Goal: Task Accomplishment & Management: Manage account settings

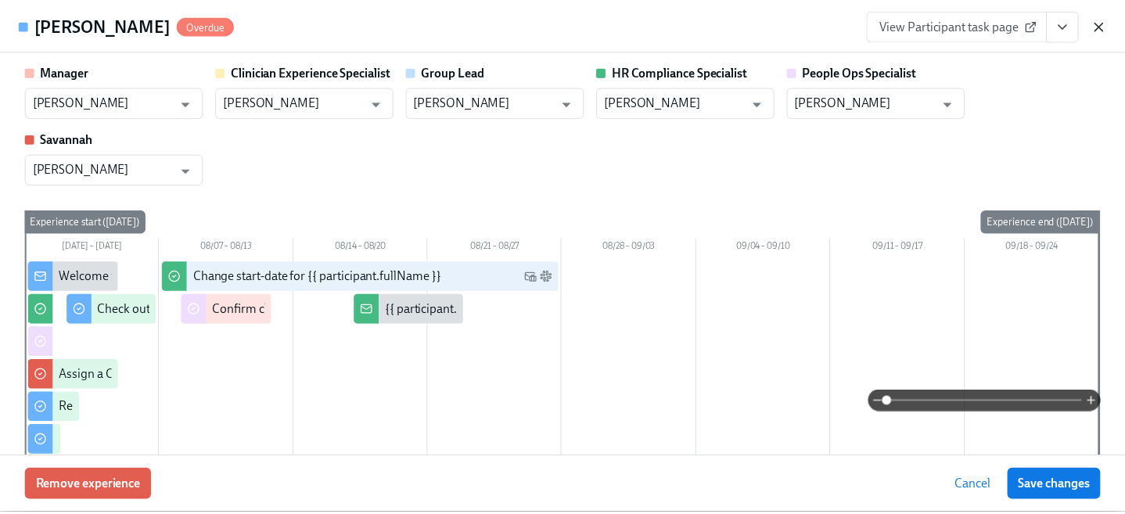
scroll to position [168, 0]
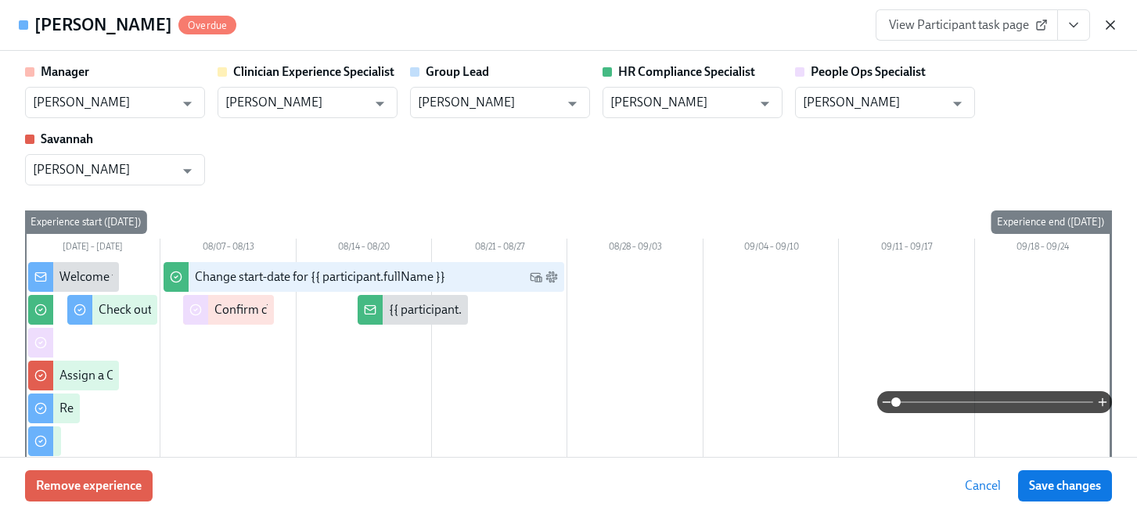
click at [1107, 26] on icon "button" at bounding box center [1110, 25] width 16 height 16
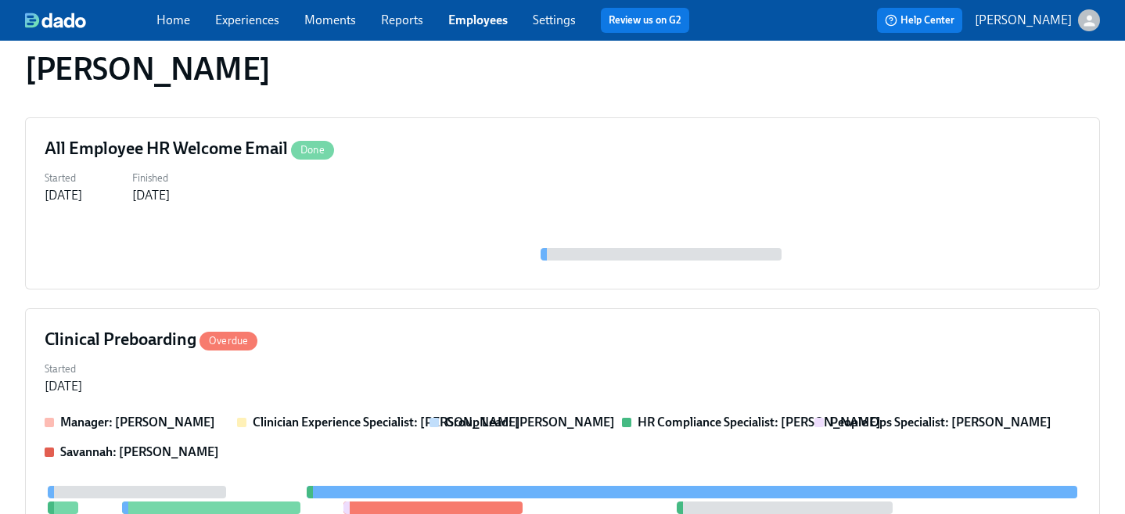
click at [468, 16] on link "Employees" at bounding box center [477, 20] width 59 height 15
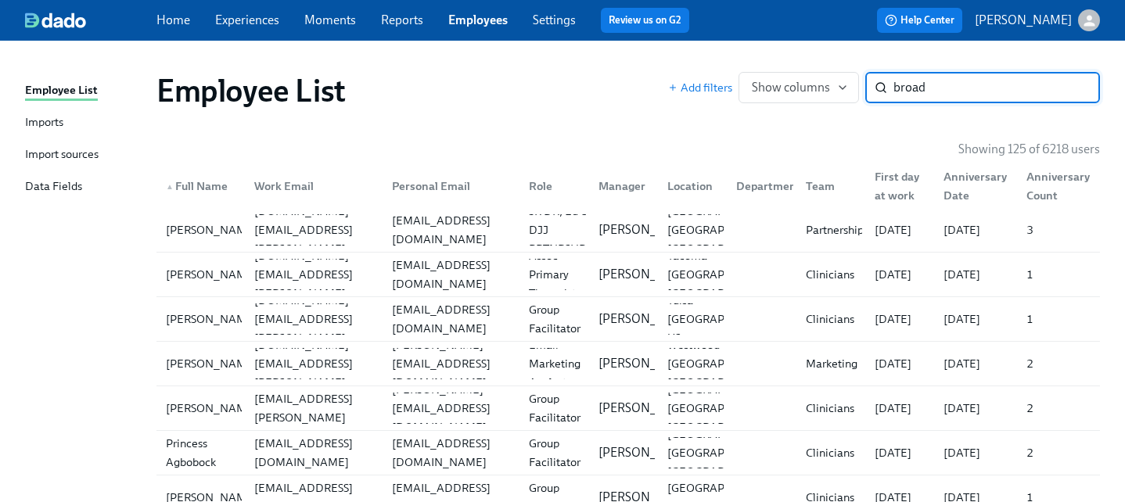
type input "broad"
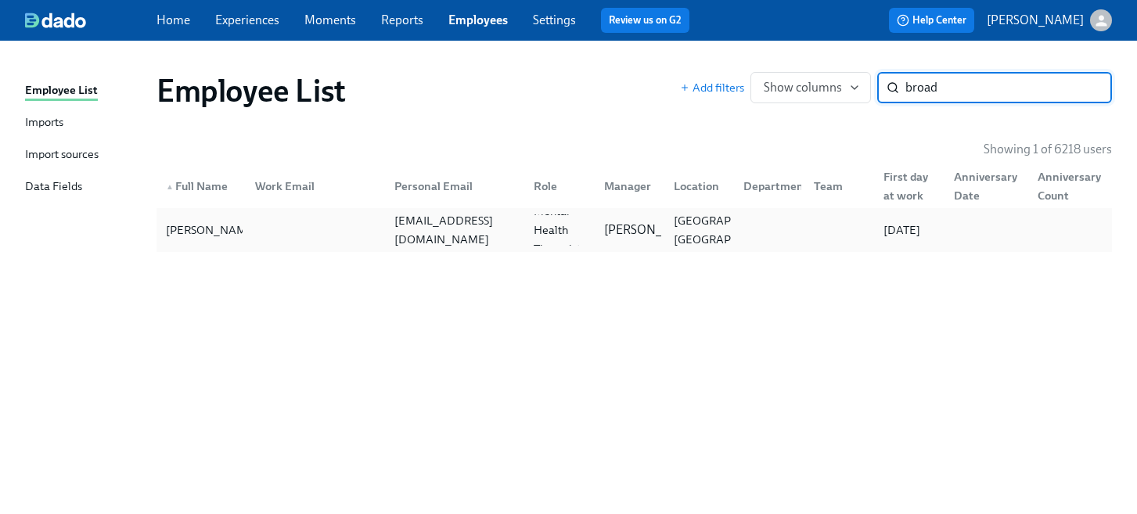
click at [505, 243] on div "[EMAIL_ADDRESS][DOMAIN_NAME]" at bounding box center [451, 229] width 139 height 31
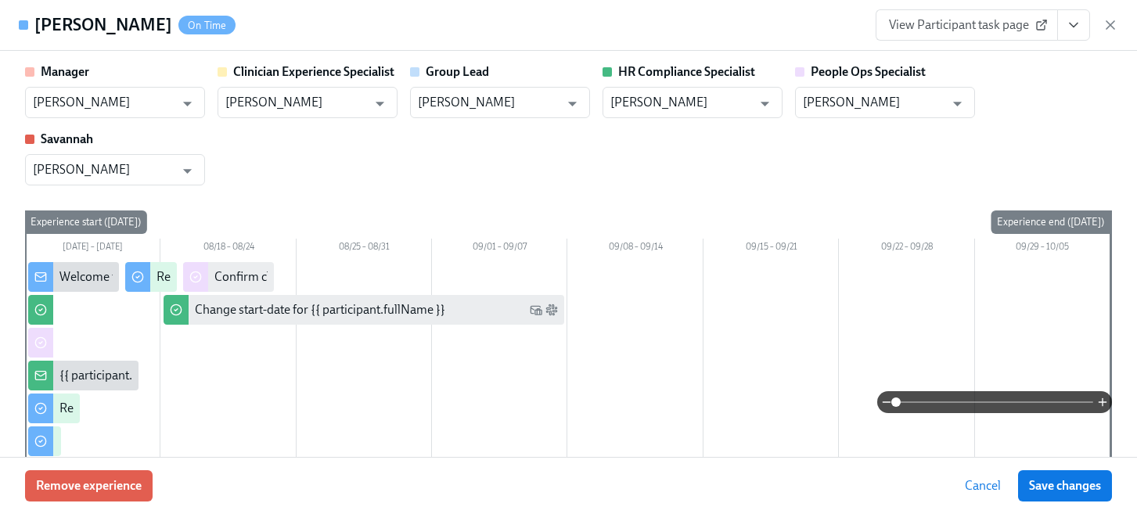
click at [1071, 18] on icon "View task page" at bounding box center [1074, 25] width 16 height 16
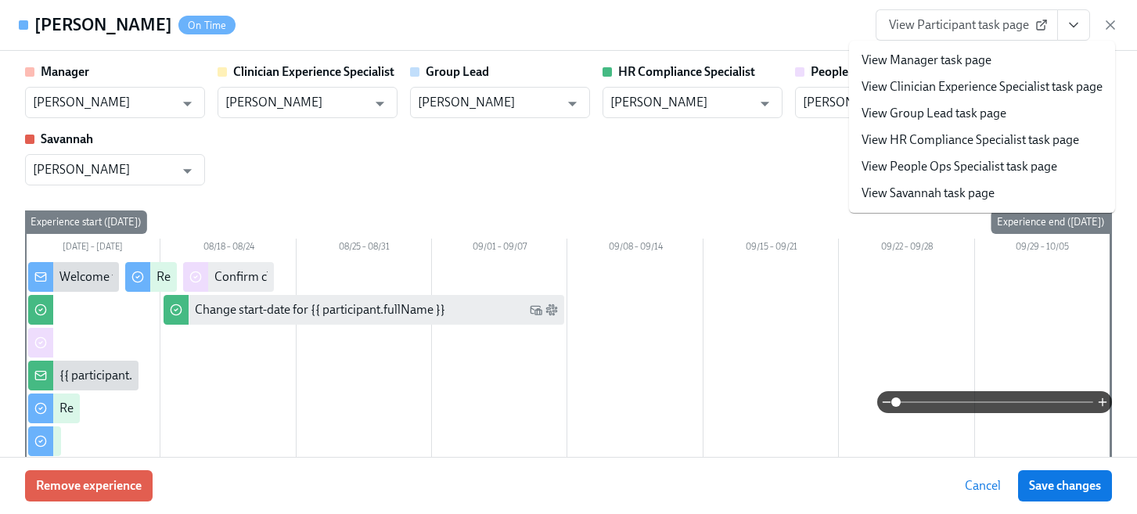
click at [977, 169] on link "View People Ops Specialist task page" at bounding box center [959, 166] width 196 height 17
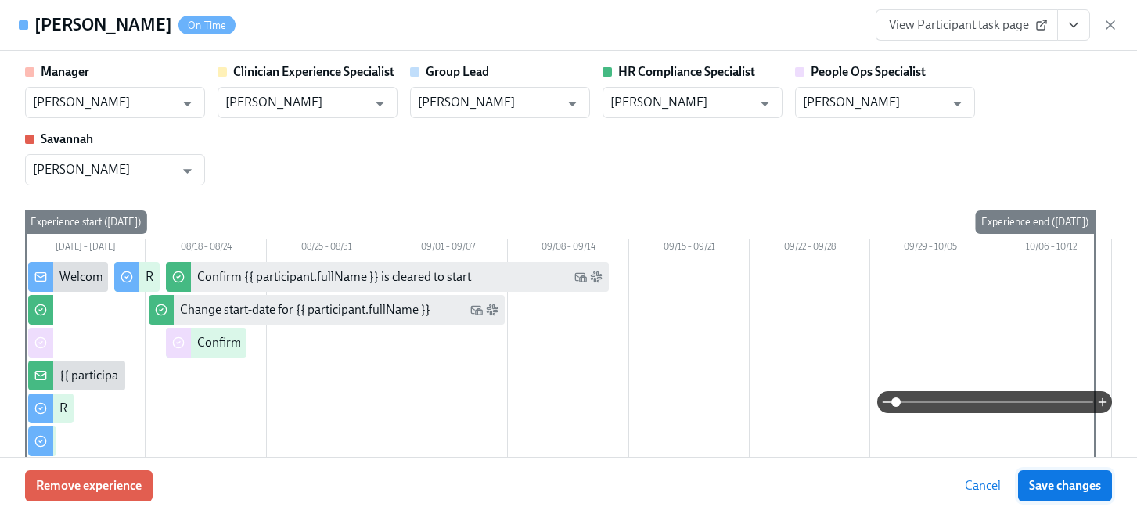
click at [1080, 485] on span "Save changes" at bounding box center [1065, 486] width 72 height 16
click at [1100, 23] on div "View Participant task page" at bounding box center [996, 24] width 243 height 31
click at [1104, 23] on icon "button" at bounding box center [1110, 25] width 16 height 16
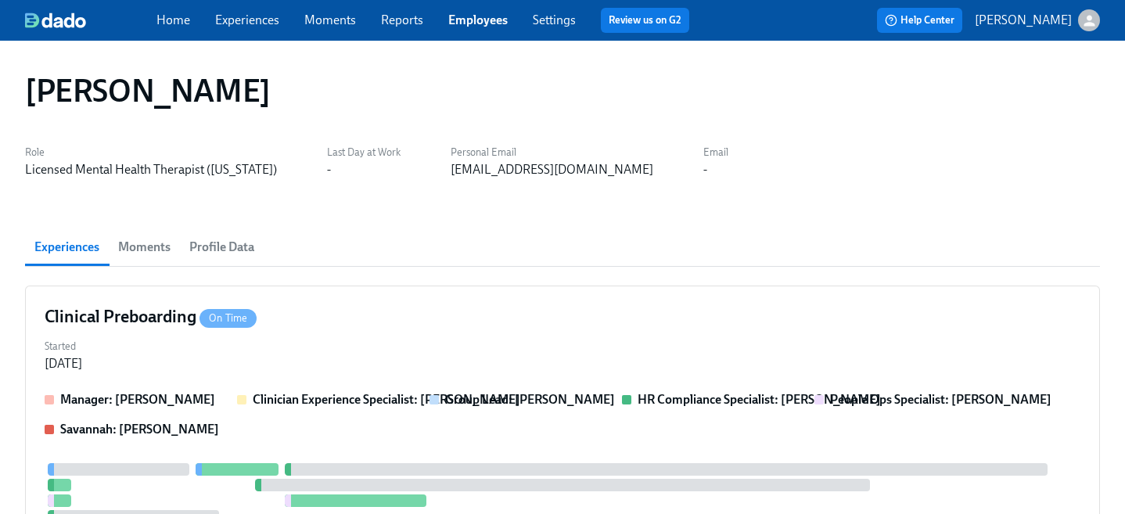
click at [484, 18] on link "Employees" at bounding box center [477, 20] width 59 height 15
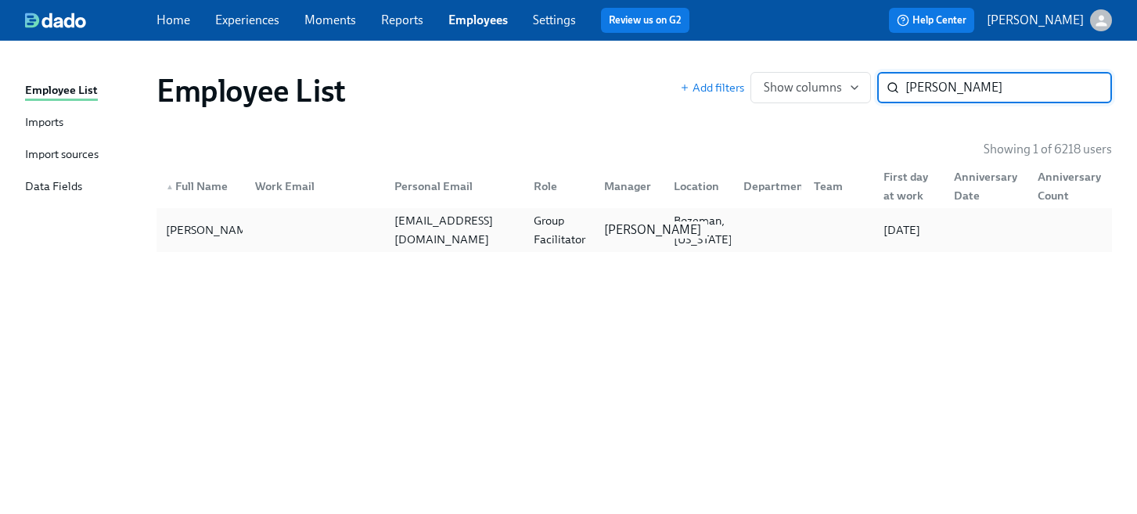
type input "[PERSON_NAME]"
click at [655, 221] on p "[PERSON_NAME]" at bounding box center [652, 229] width 97 height 17
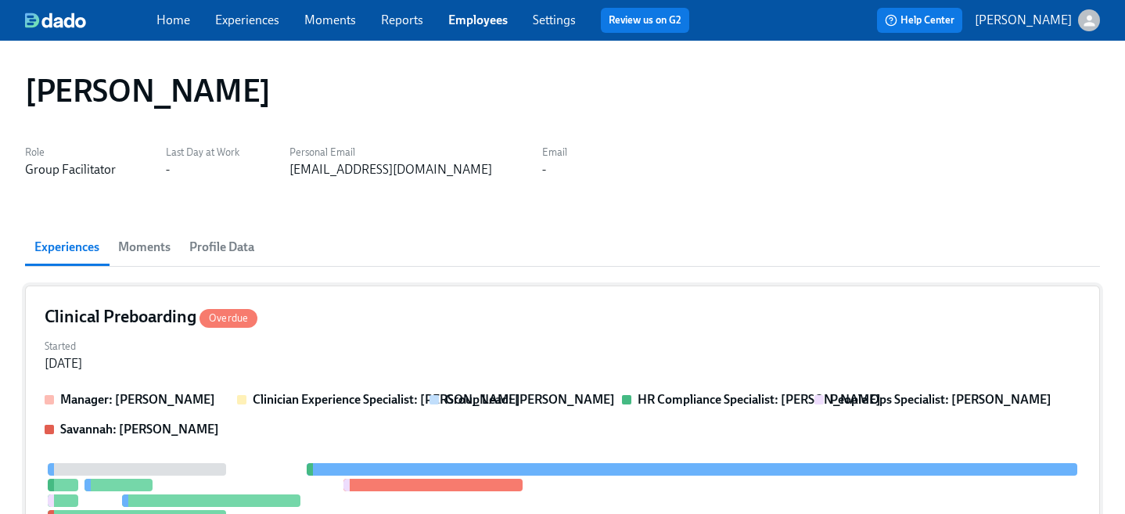
click at [645, 360] on div "Started [DATE]" at bounding box center [563, 354] width 1036 height 38
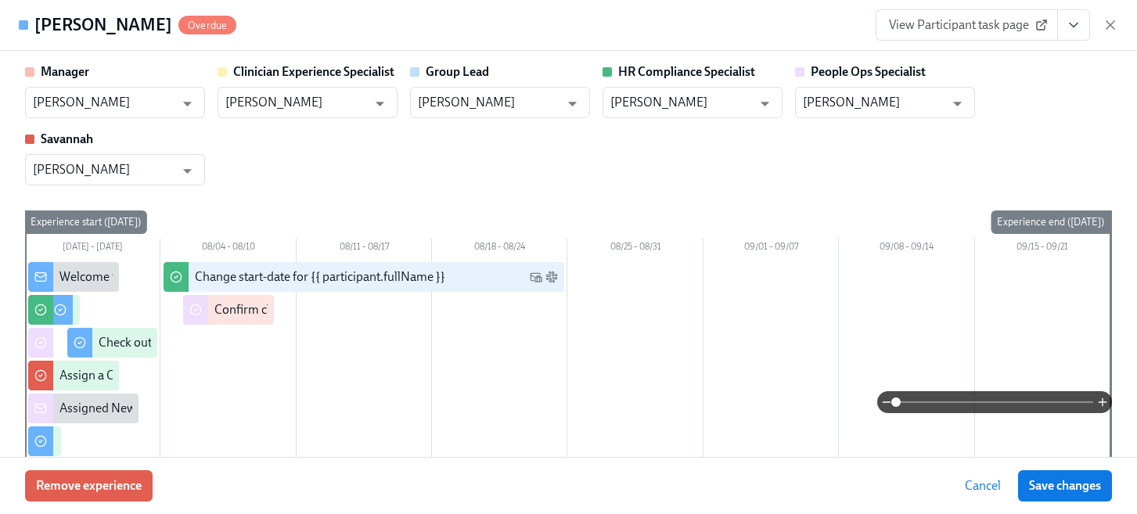
click at [1076, 23] on icon "View task page" at bounding box center [1073, 25] width 8 height 4
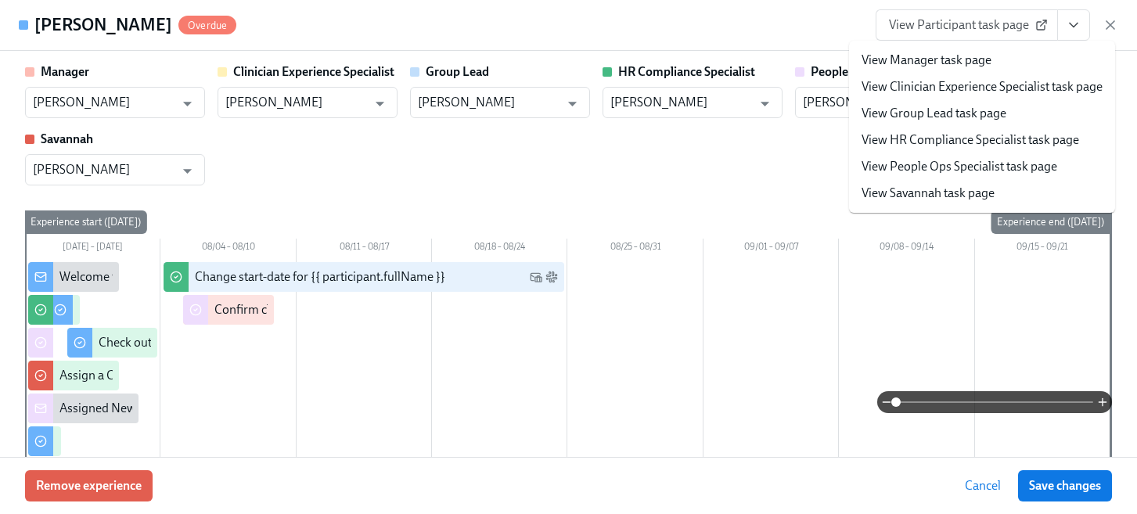
click at [990, 169] on link "View People Ops Specialist task page" at bounding box center [959, 166] width 196 height 17
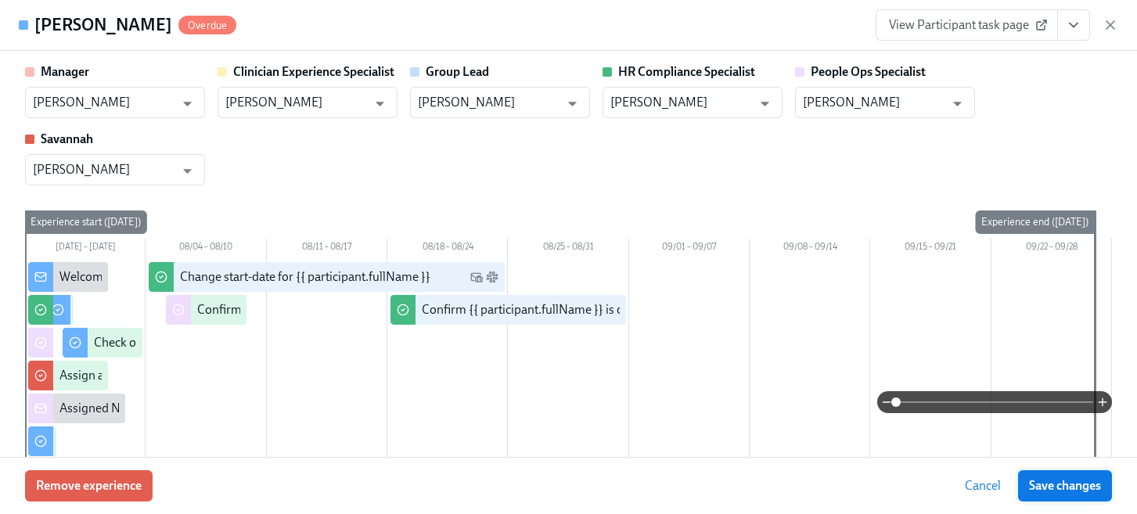
click at [1048, 478] on span "Save changes" at bounding box center [1065, 486] width 72 height 16
click at [1113, 22] on icon "button" at bounding box center [1110, 25] width 8 height 8
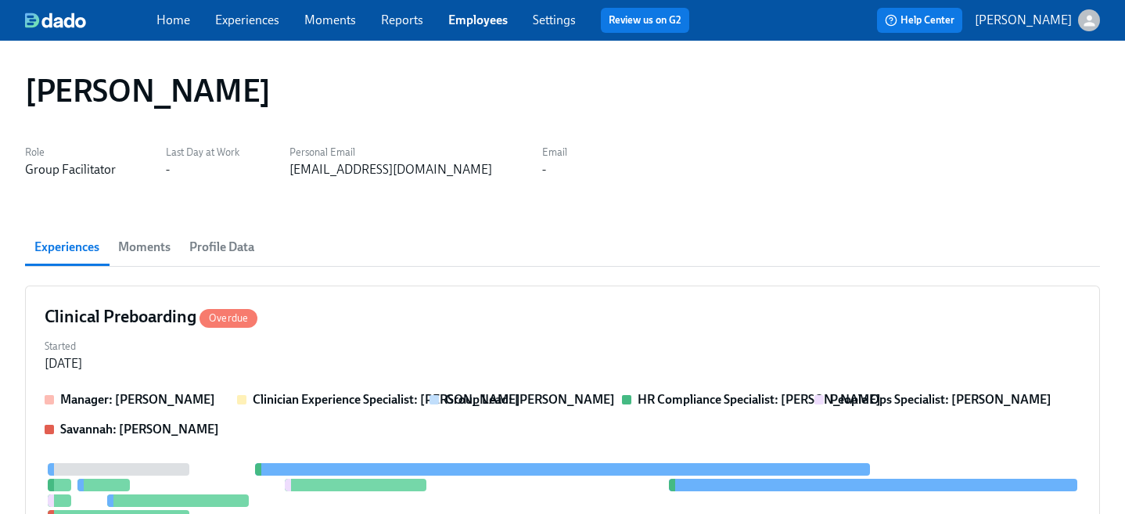
click at [480, 20] on link "Employees" at bounding box center [477, 20] width 59 height 15
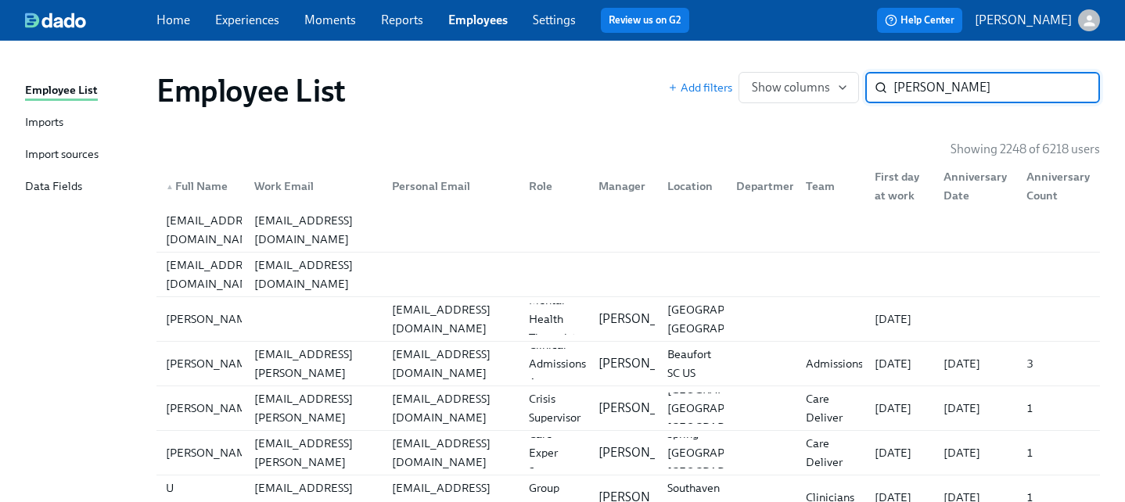
type input "[PERSON_NAME]"
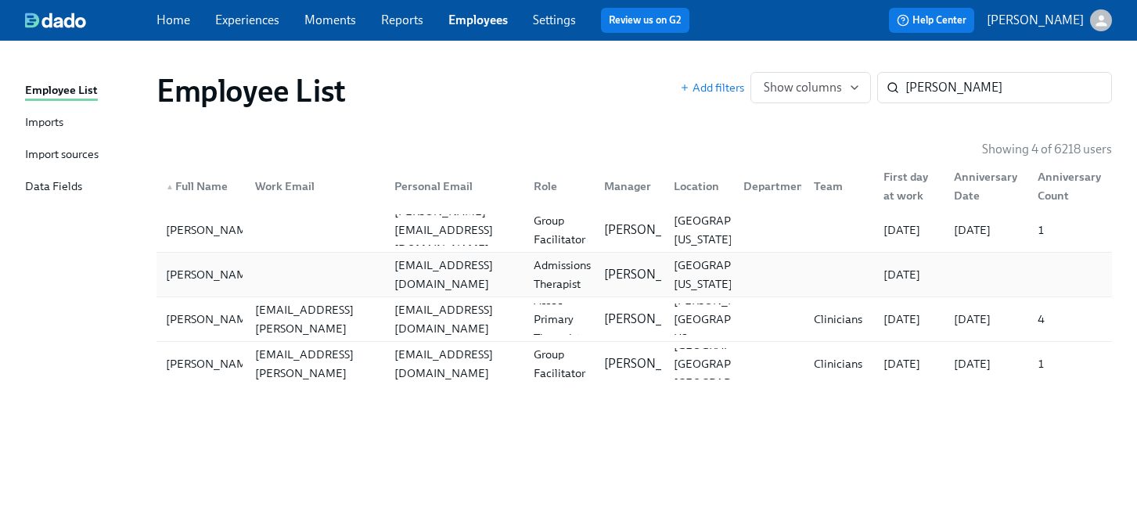
click at [498, 283] on div "[EMAIL_ADDRESS][DOMAIN_NAME]" at bounding box center [454, 275] width 133 height 38
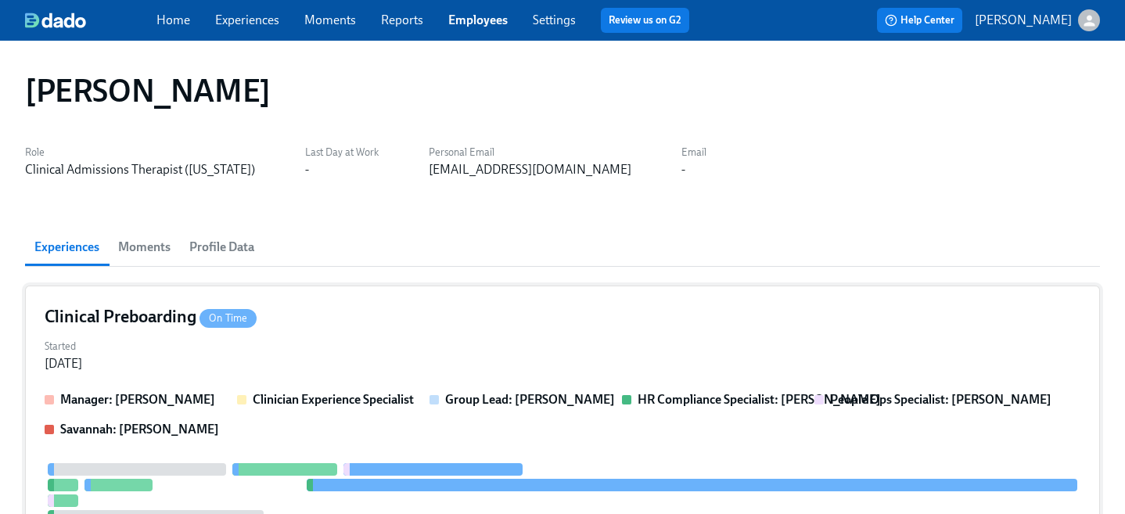
click at [653, 304] on div "Clinical Preboarding On Time Started [DATE] Manager: [PERSON_NAME] Clinician Ex…" at bounding box center [562, 520] width 1075 height 468
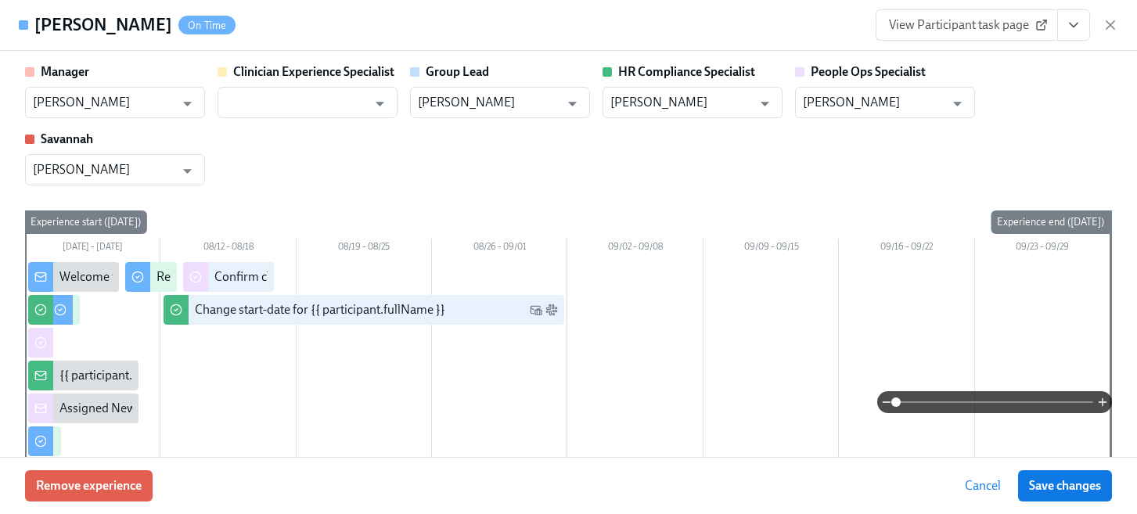
click at [1078, 23] on icon "View task page" at bounding box center [1074, 25] width 16 height 16
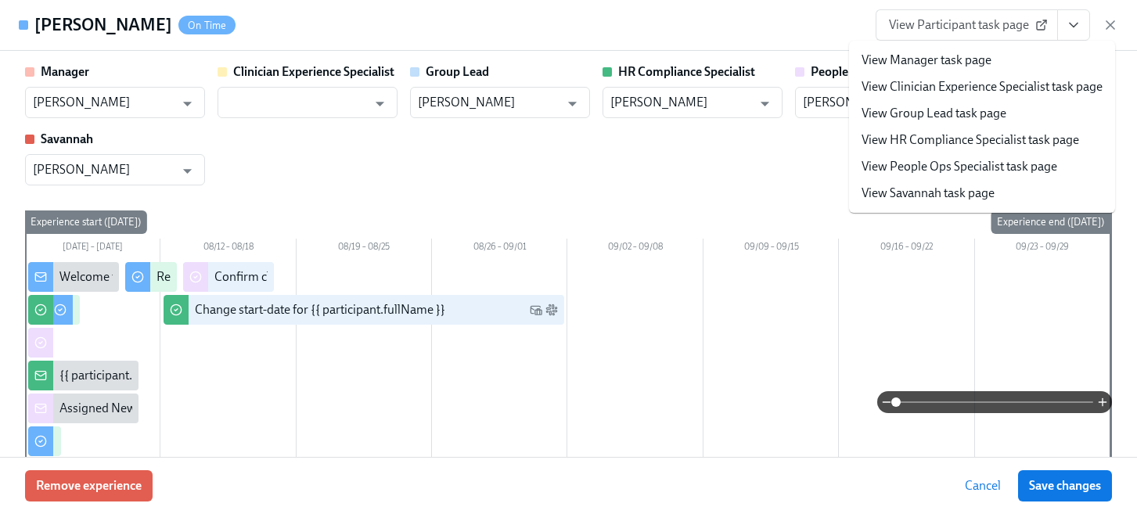
click at [1005, 164] on link "View People Ops Specialist task page" at bounding box center [959, 166] width 196 height 17
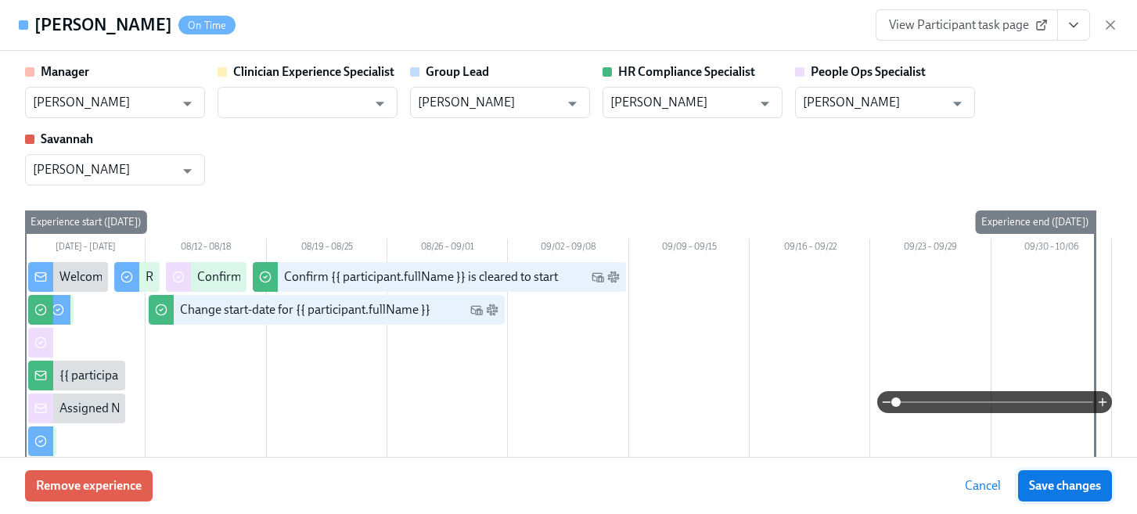
click at [1058, 492] on span "Save changes" at bounding box center [1065, 486] width 72 height 16
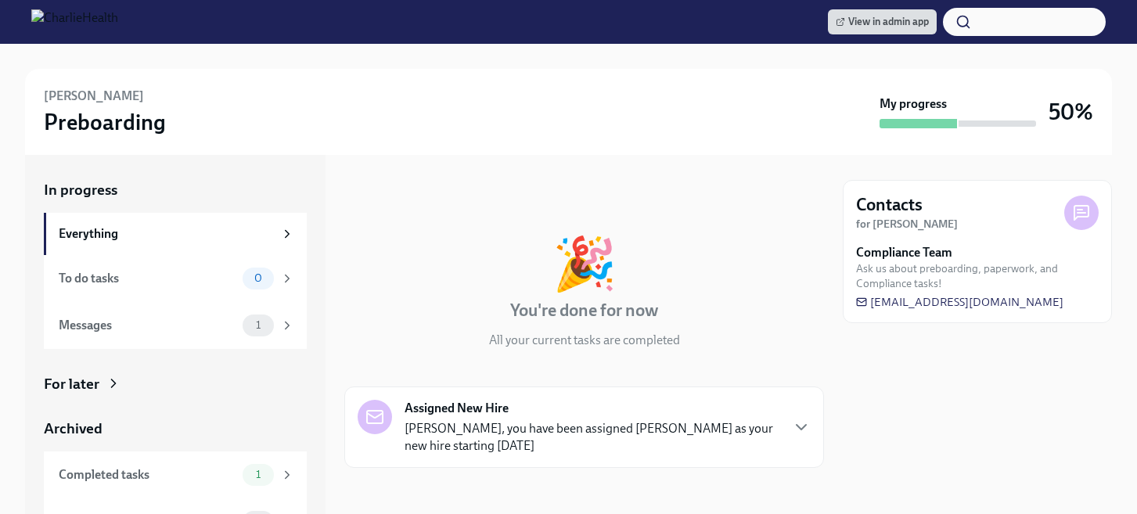
click at [131, 383] on div "For later" at bounding box center [175, 384] width 263 height 20
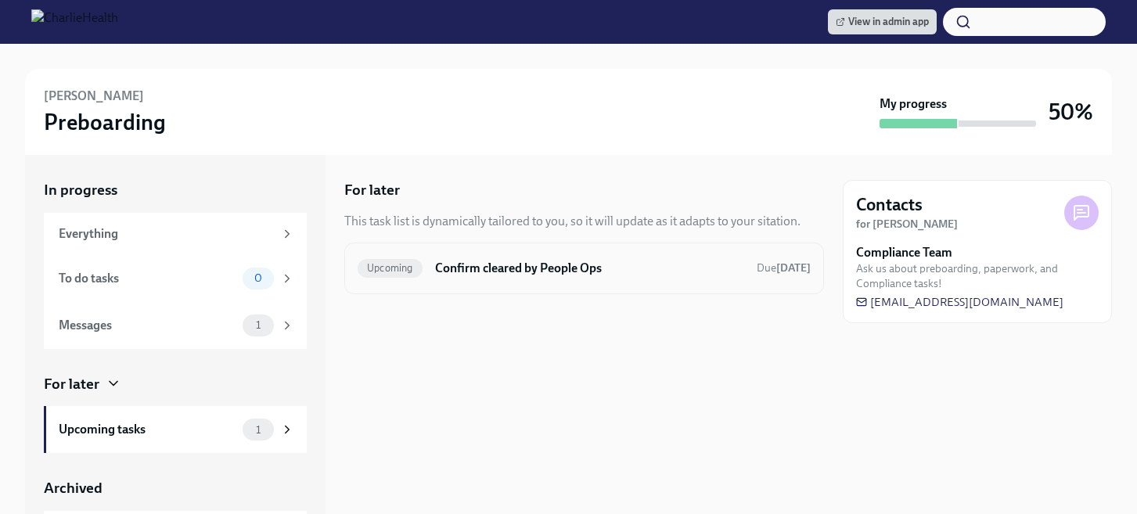
click at [549, 260] on h6 "Confirm cleared by People Ops" at bounding box center [589, 268] width 309 height 17
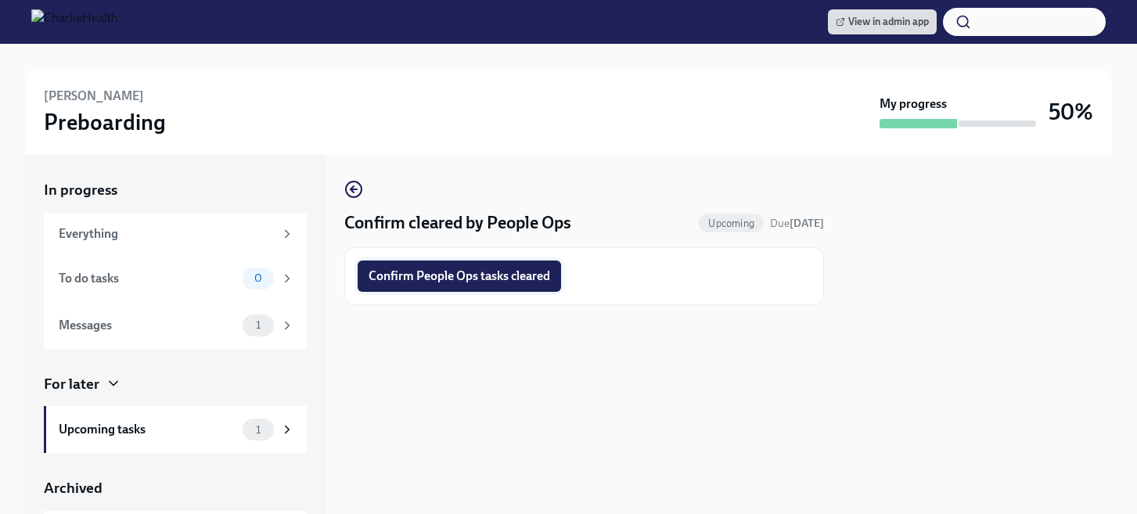
click at [532, 274] on span "Confirm People Ops tasks cleared" at bounding box center [458, 276] width 181 height 16
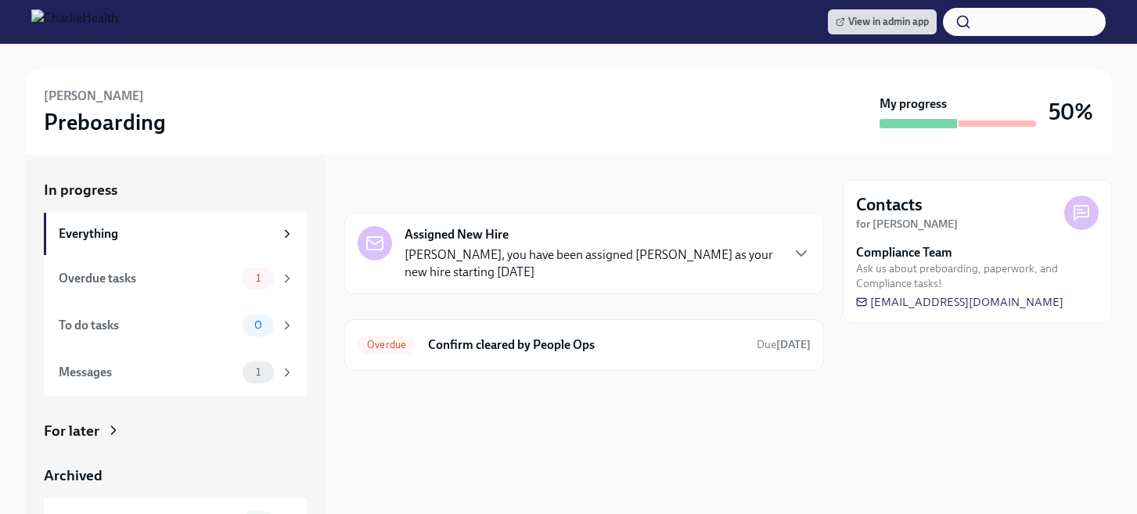
click at [151, 430] on div "For later" at bounding box center [175, 431] width 263 height 20
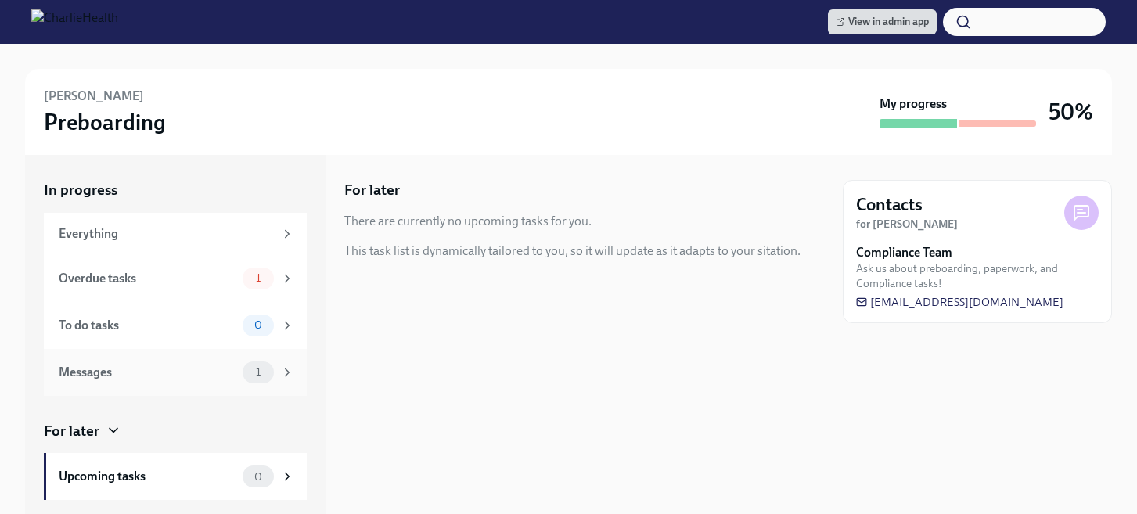
click at [188, 376] on div "Messages" at bounding box center [148, 372] width 178 height 17
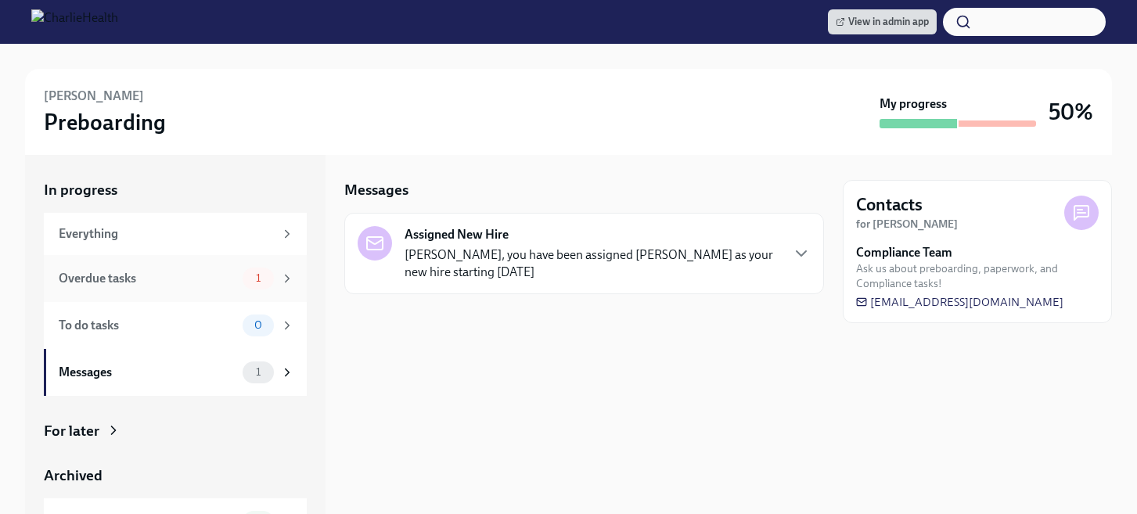
click at [222, 283] on div "Overdue tasks" at bounding box center [148, 278] width 178 height 17
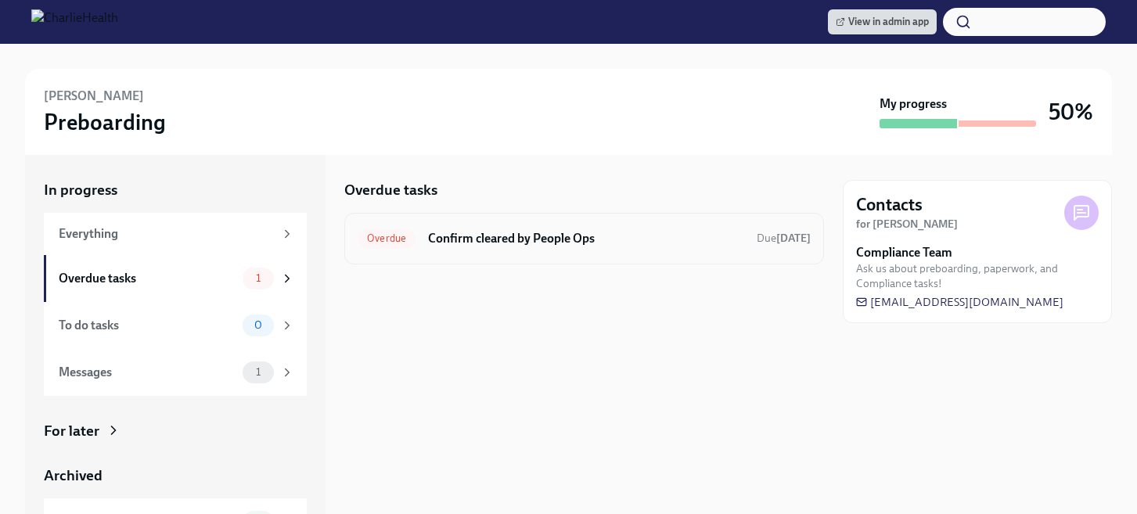
click at [577, 223] on div "Overdue Confirm cleared by People Ops Due 7 days ago" at bounding box center [584, 239] width 480 height 52
click at [570, 234] on h6 "Confirm cleared by People Ops" at bounding box center [586, 238] width 316 height 17
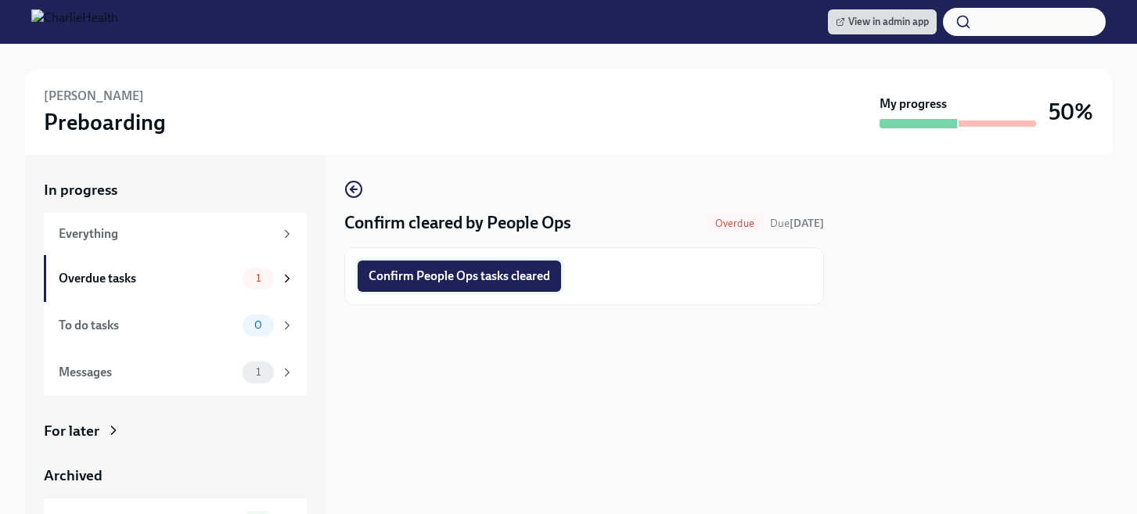
click at [509, 276] on span "Confirm People Ops tasks cleared" at bounding box center [458, 276] width 181 height 16
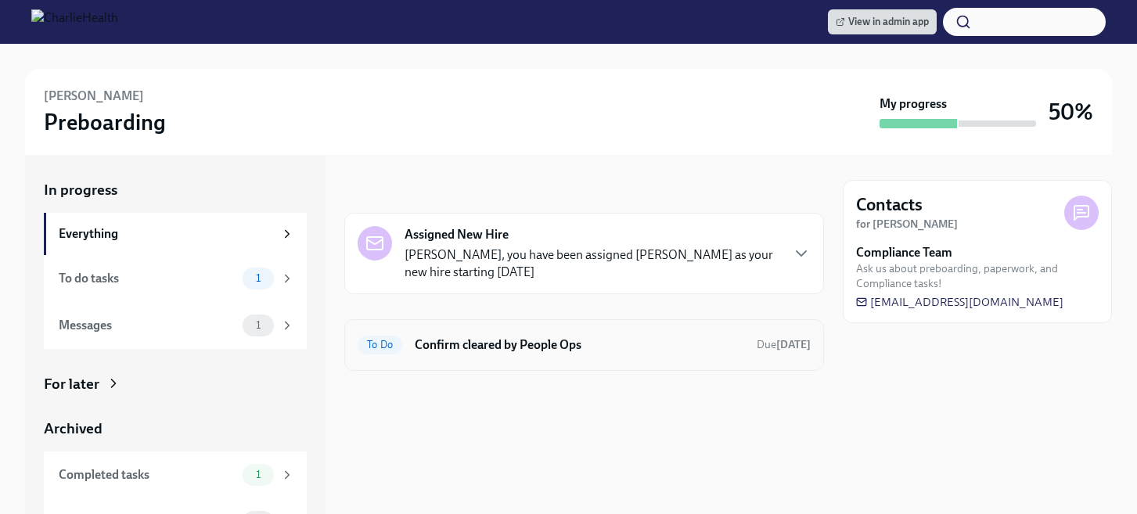
click at [659, 347] on h6 "Confirm cleared by People Ops" at bounding box center [579, 344] width 329 height 17
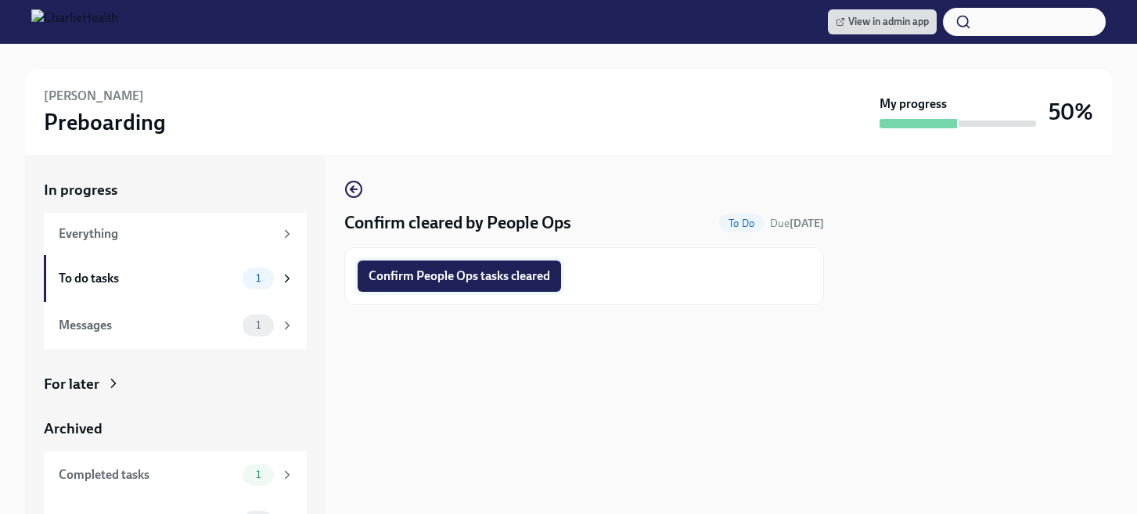
click at [515, 264] on button "Confirm People Ops tasks cleared" at bounding box center [459, 276] width 203 height 31
